Goal: Task Accomplishment & Management: Use online tool/utility

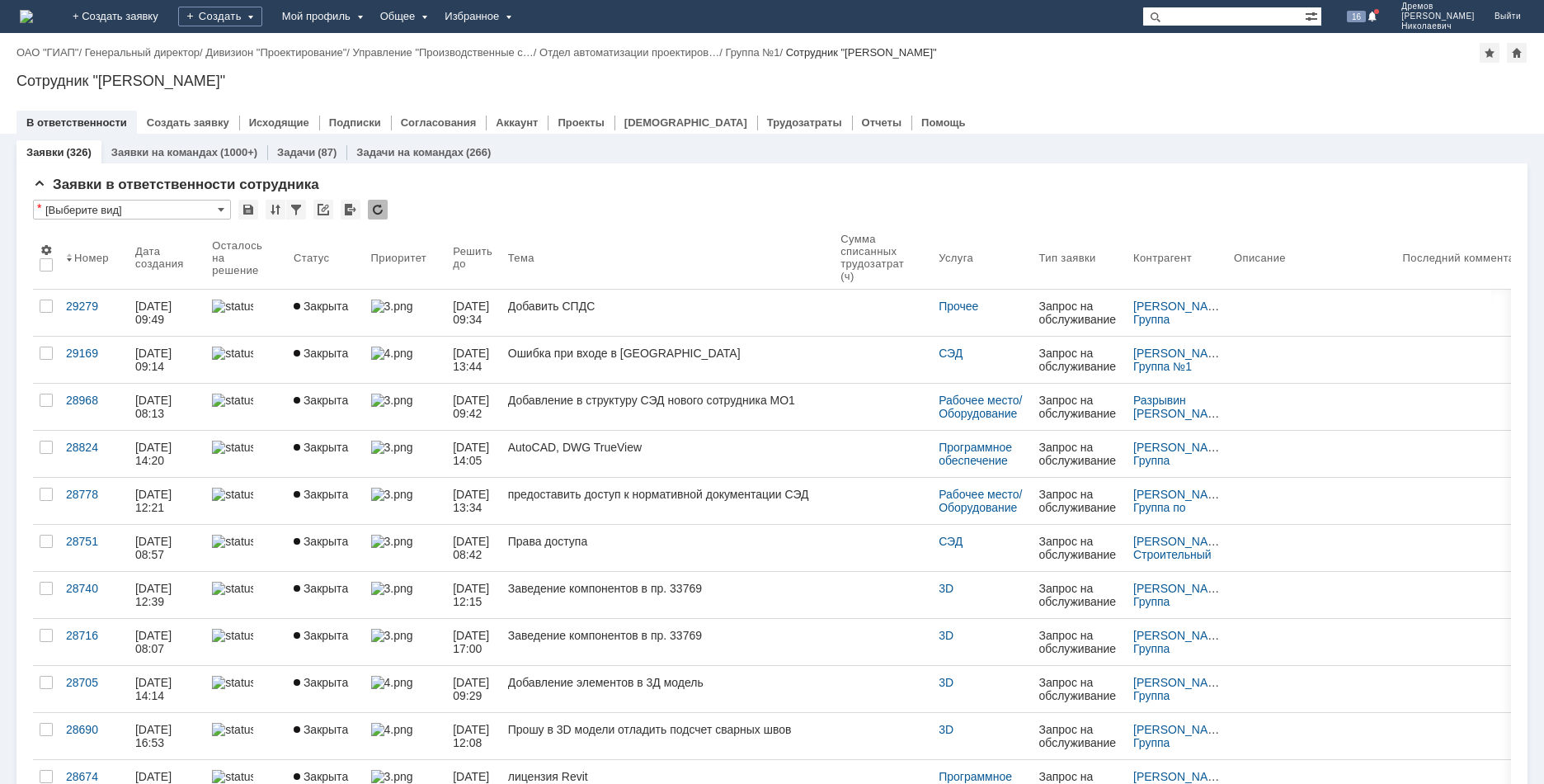
click at [519, 19] on div "Избранное" at bounding box center [476, 17] width 84 height 33
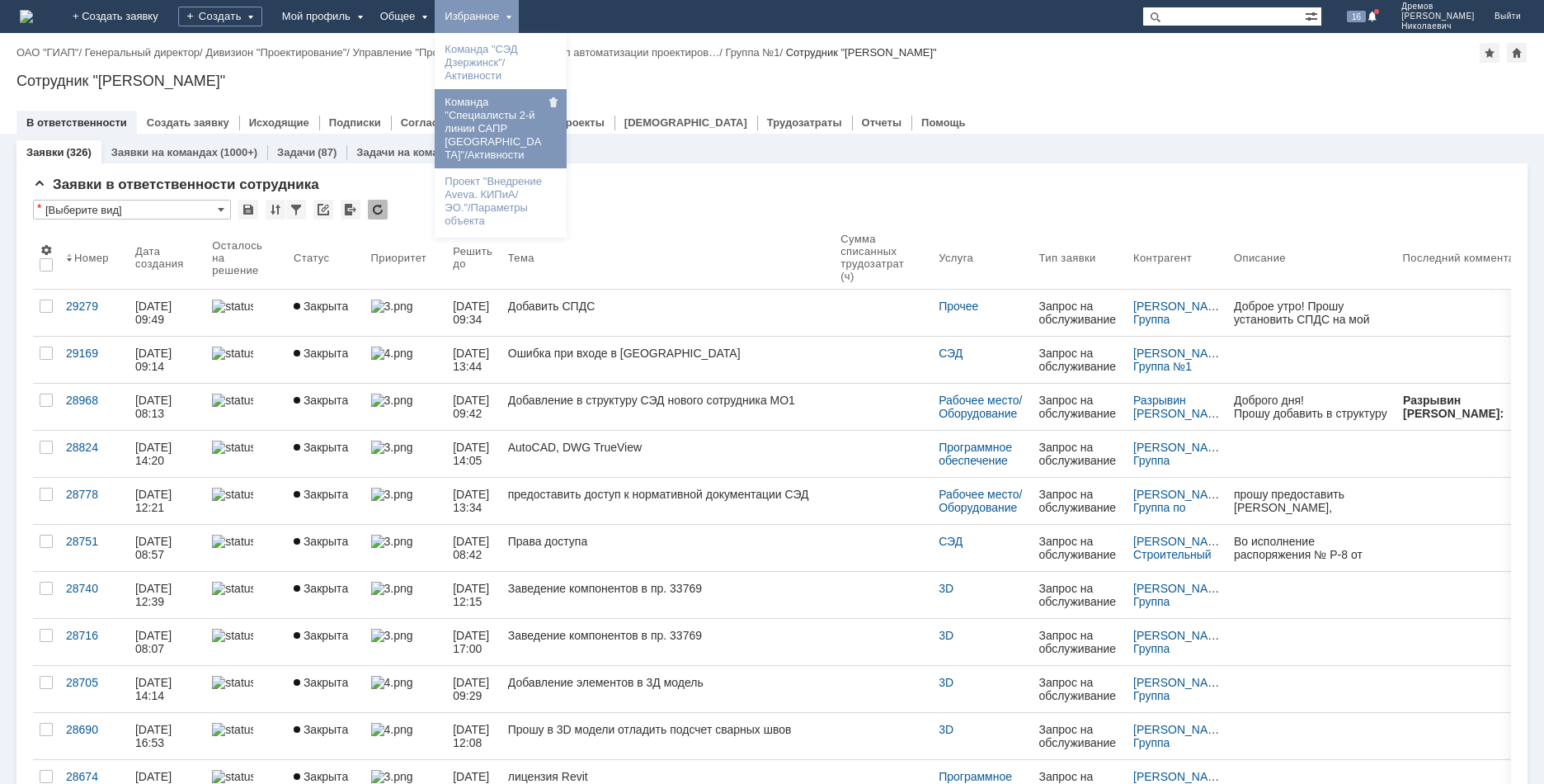
click at [545, 124] on link "Команда "Специалисты 2-й линии САПР [GEOGRAPHIC_DATA]"/Активности" at bounding box center [500, 129] width 125 height 72
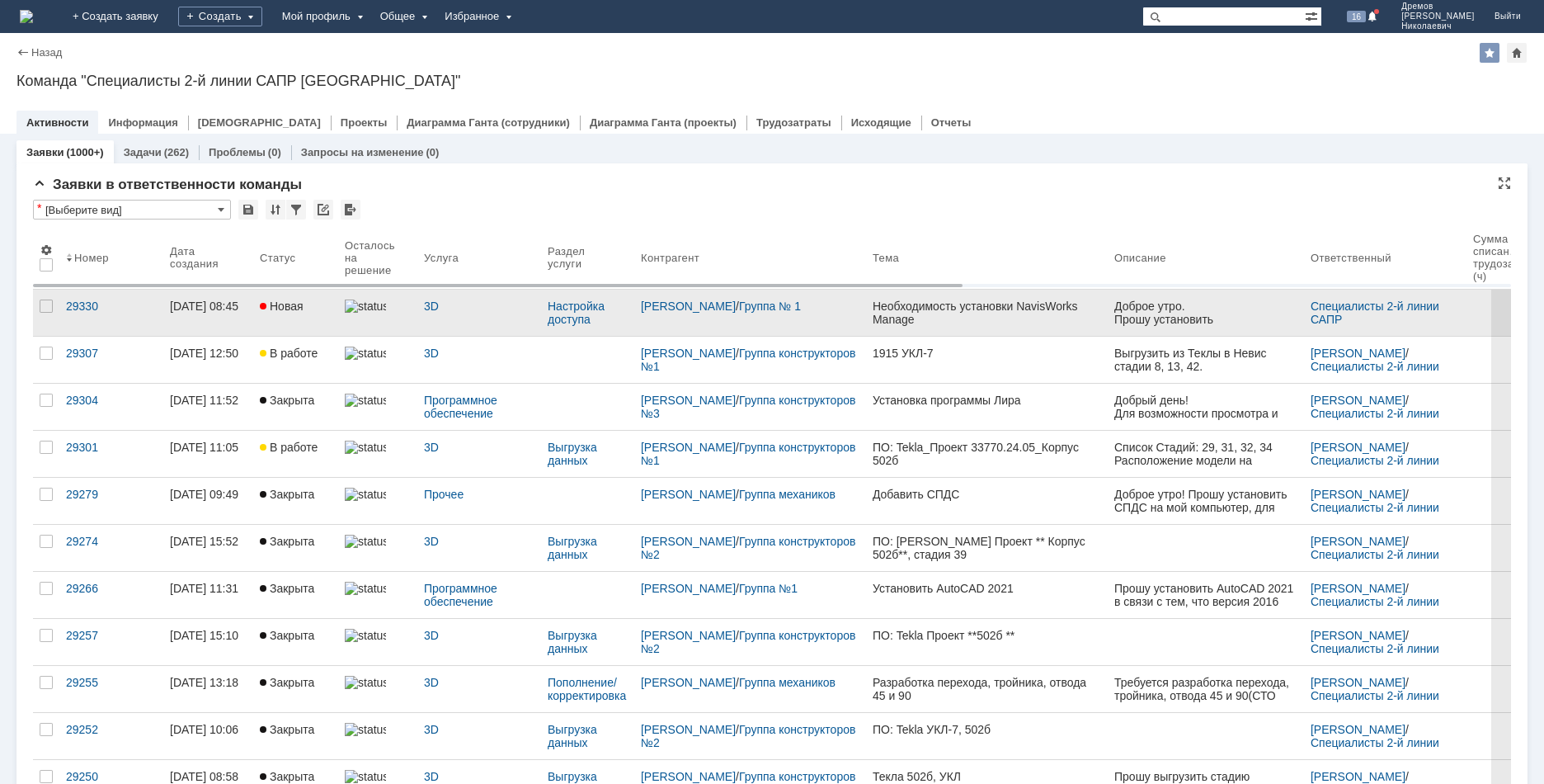
click at [1008, 317] on div "Необходимость установки NavisWorks Manage" at bounding box center [987, 312] width 229 height 26
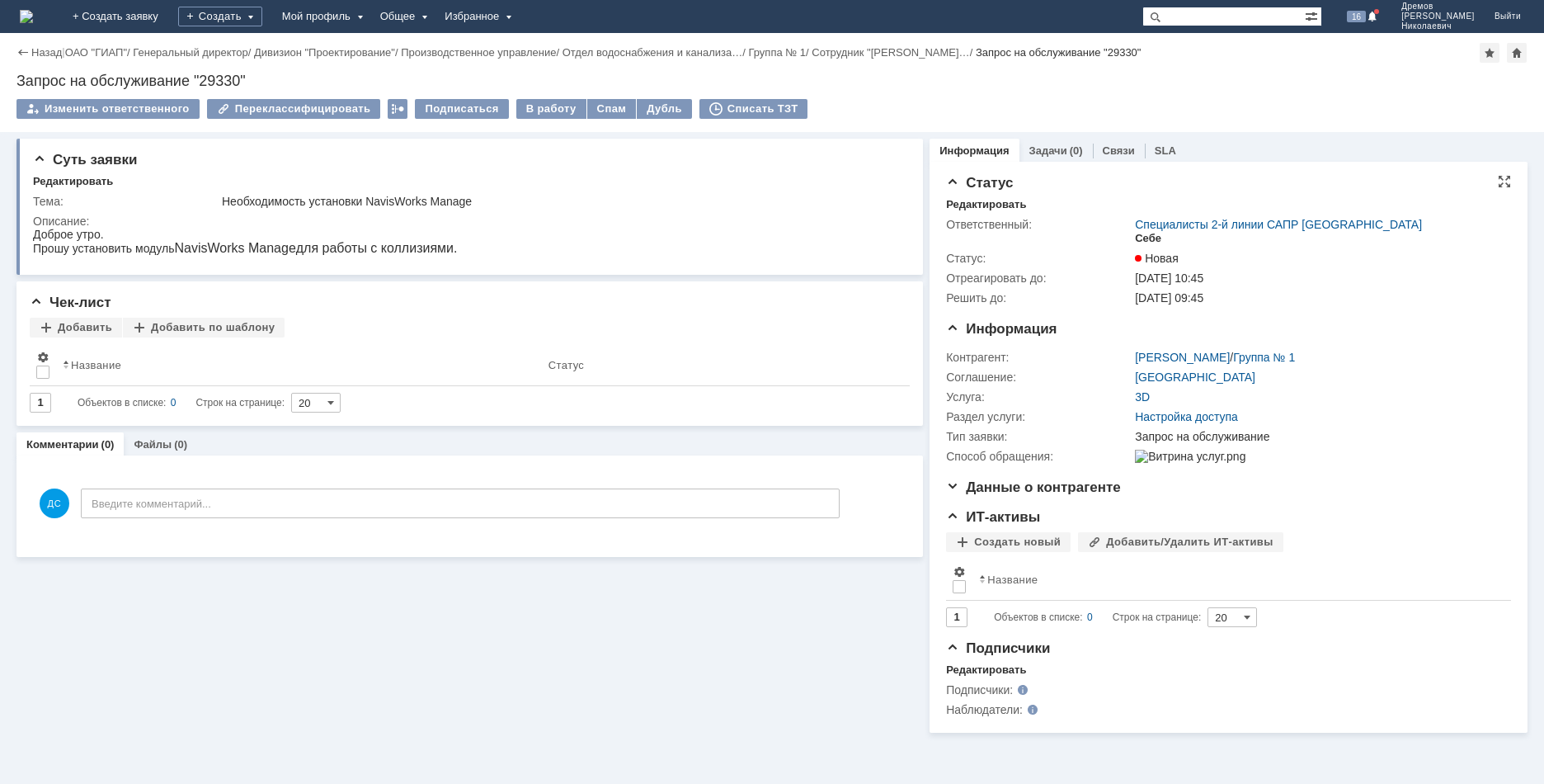
click at [1154, 239] on div "Себе" at bounding box center [1148, 238] width 26 height 13
click at [530, 111] on div "В работу" at bounding box center [551, 108] width 70 height 19
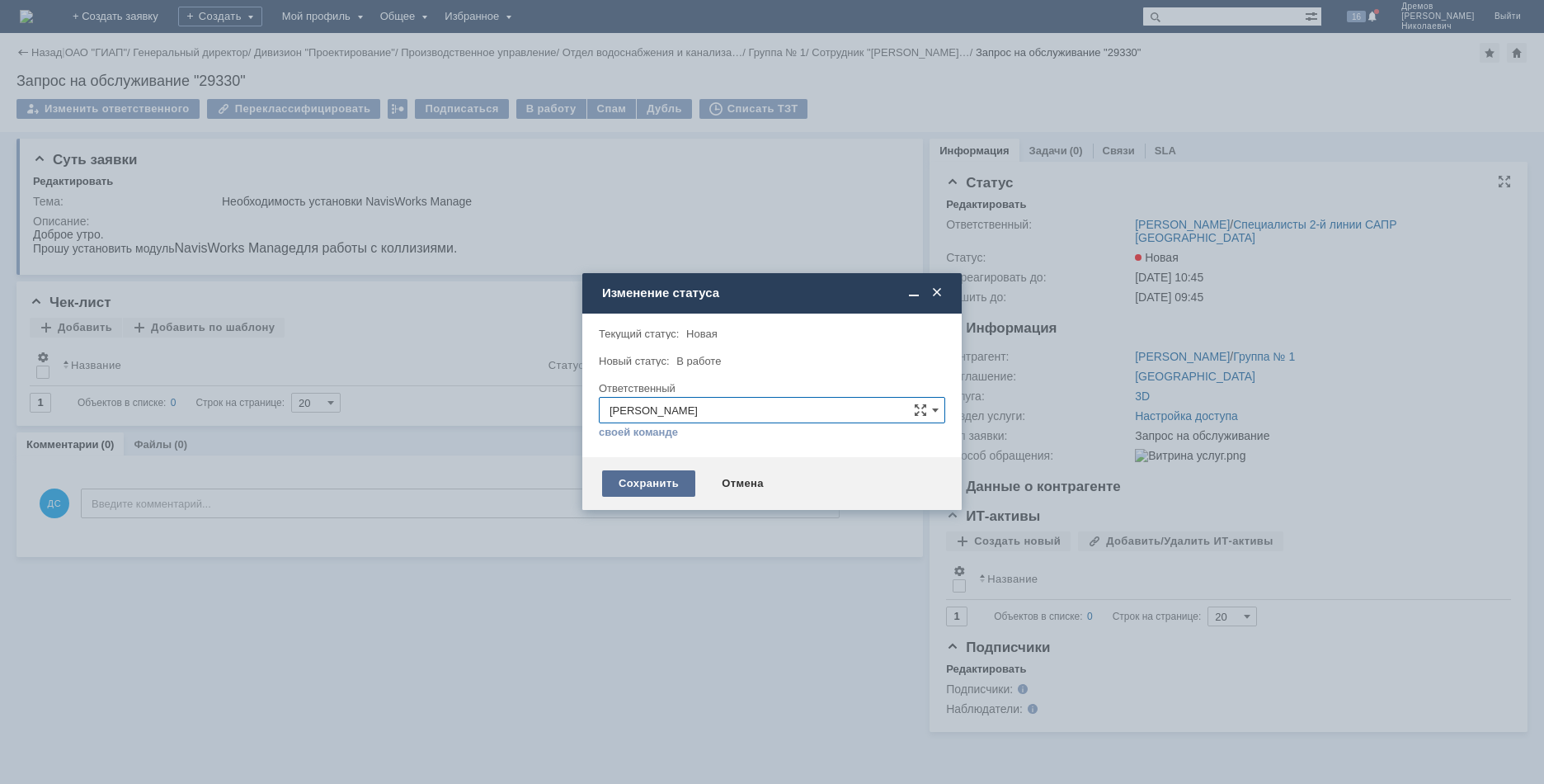
click at [634, 484] on div "Сохранить" at bounding box center [649, 483] width 94 height 26
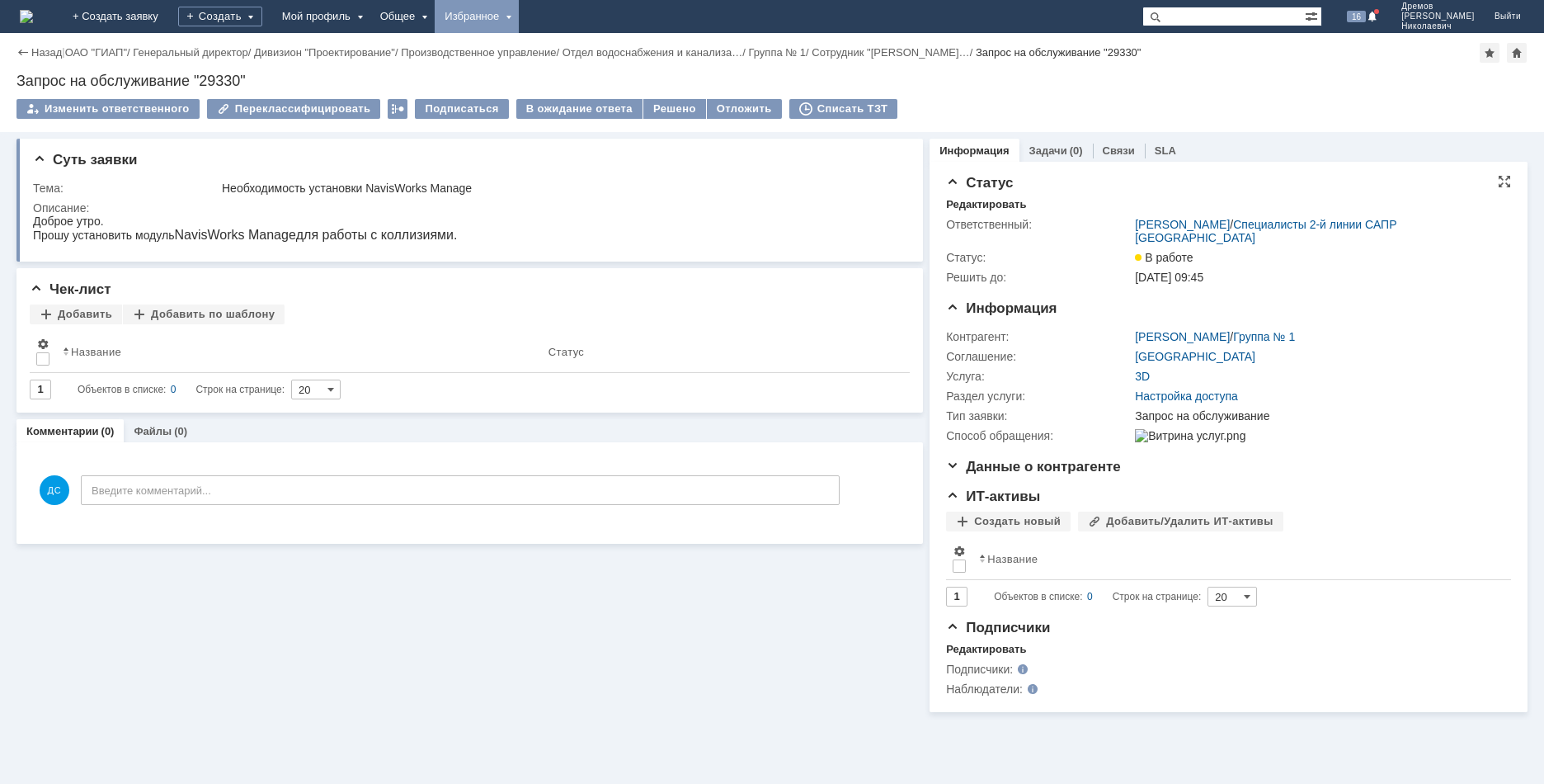
click at [519, 17] on div "Избранное" at bounding box center [476, 17] width 84 height 33
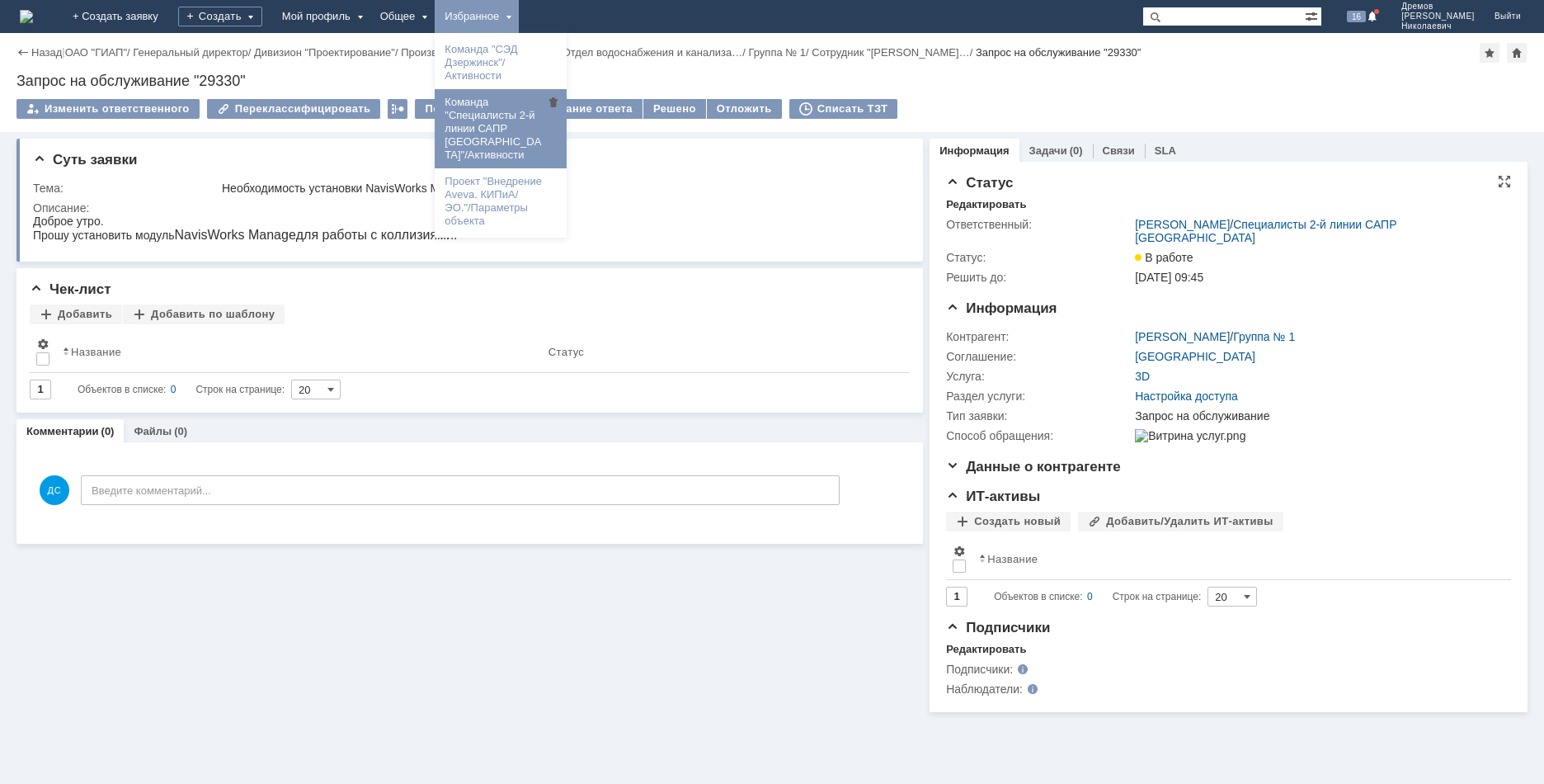
click at [561, 130] on link "Команда "Специалисты 2-й линии САПР [GEOGRAPHIC_DATA]"/Активности" at bounding box center [500, 129] width 125 height 72
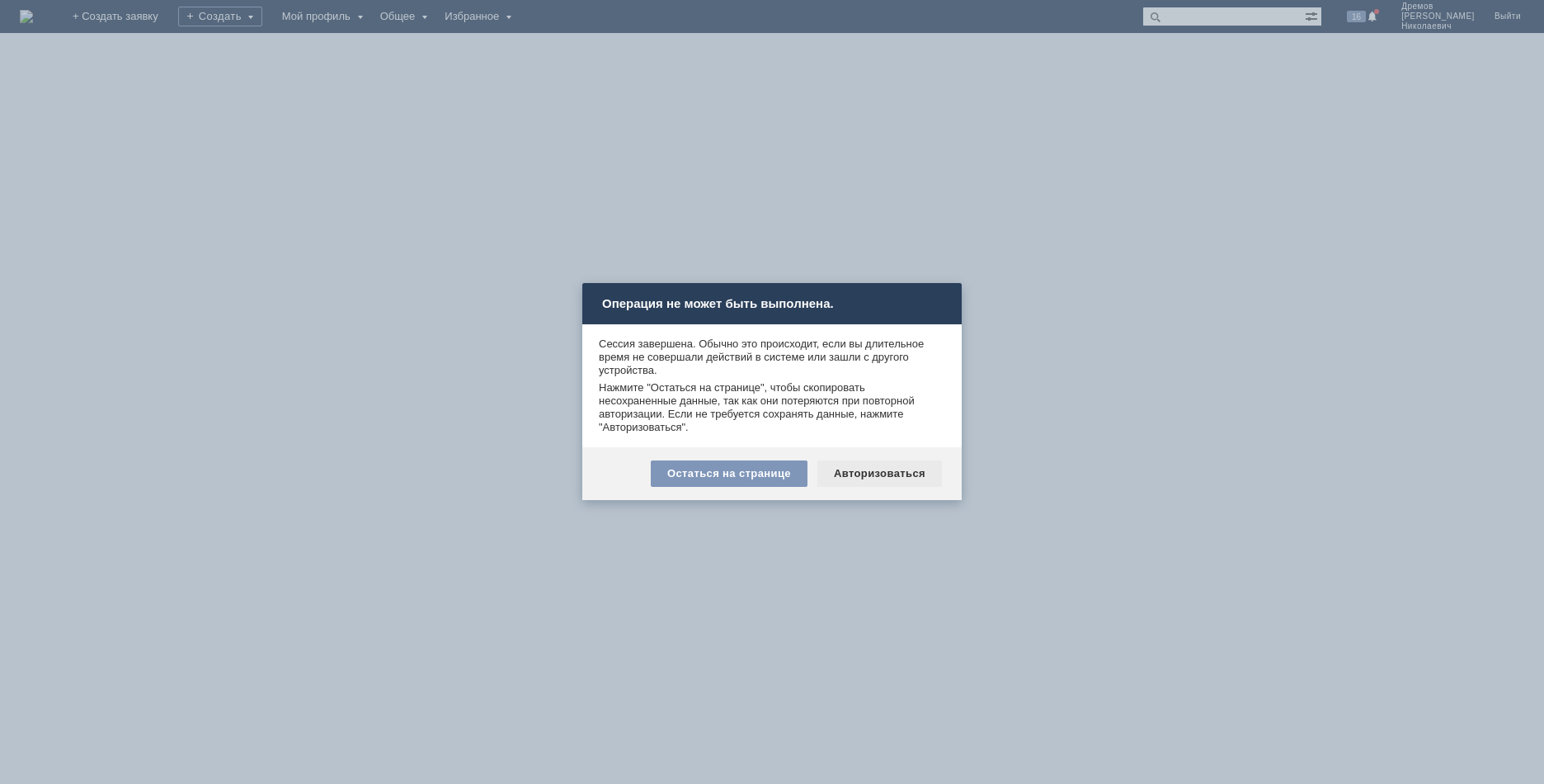
click at [846, 464] on div "Авторизоваться" at bounding box center [880, 474] width 124 height 26
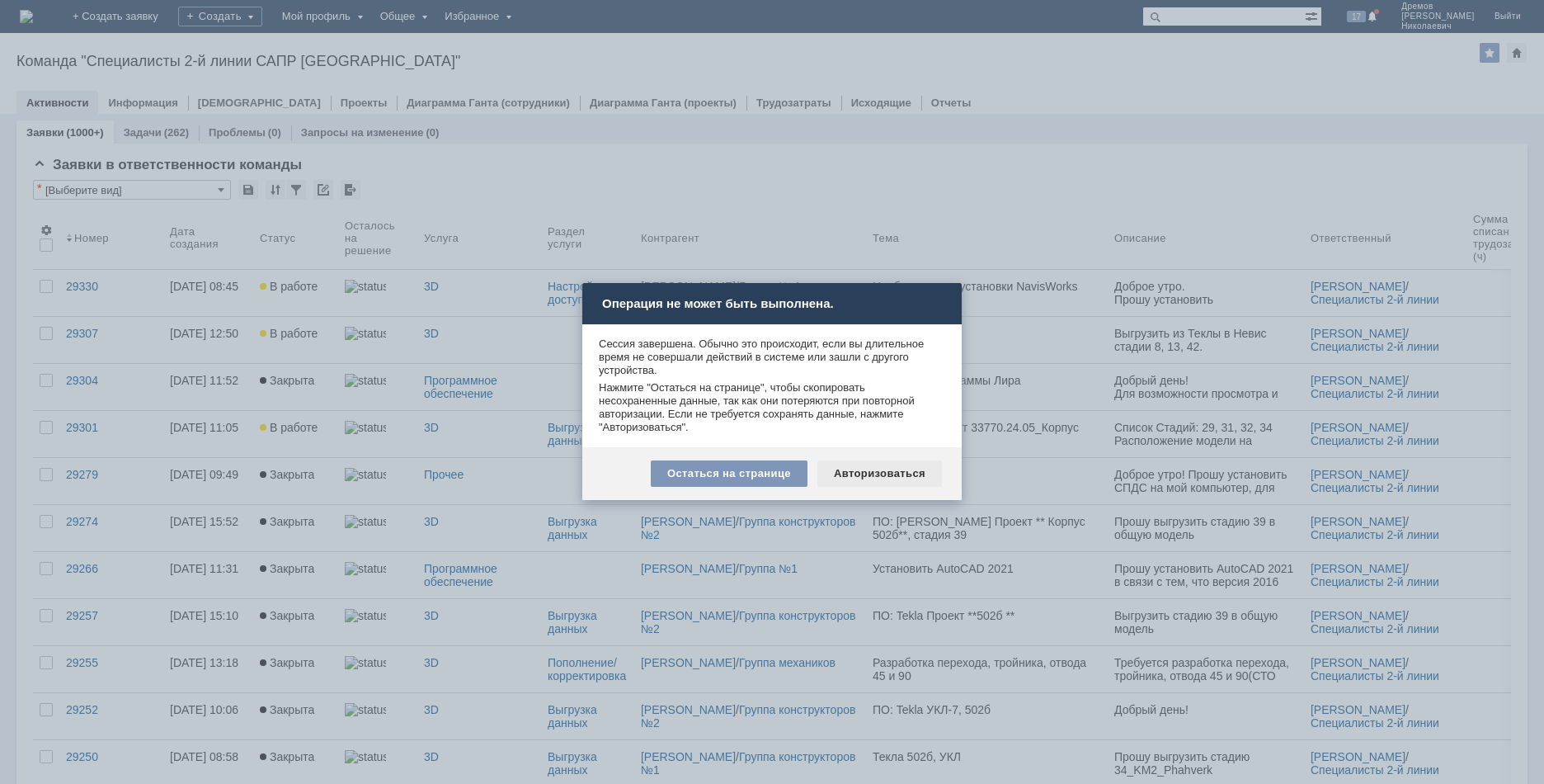
click at [891, 476] on div "Авторизоваться" at bounding box center [880, 474] width 124 height 26
